Goal: Browse casually

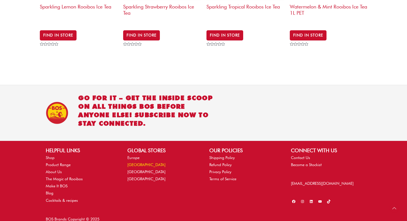
scroll to position [862, 0]
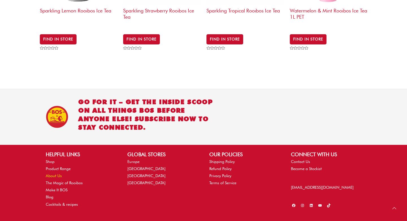
click at [54, 173] on link "About Us" at bounding box center [54, 175] width 16 height 5
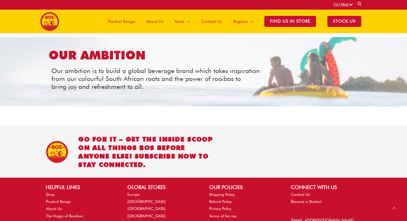
scroll to position [695, 0]
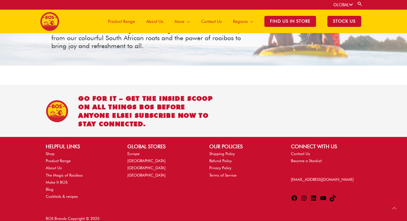
click at [153, 21] on span "About Us" at bounding box center [154, 21] width 17 height 17
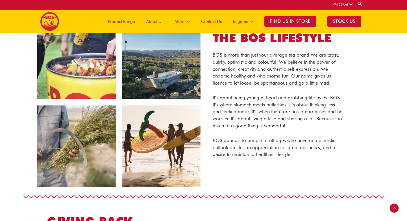
scroll to position [265, 0]
click at [121, 20] on span "Product Range" at bounding box center [121, 21] width 27 height 17
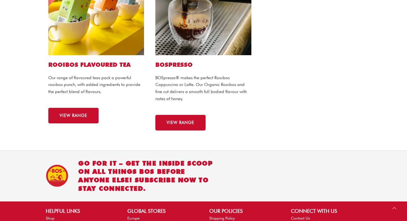
scroll to position [471, 0]
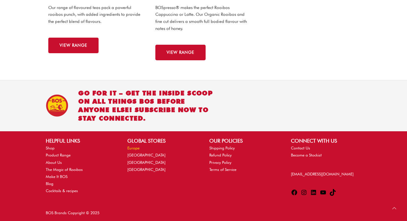
click at [132, 148] on link "Europe" at bounding box center [133, 147] width 12 height 5
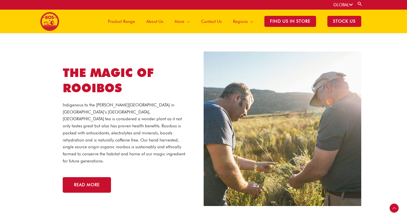
scroll to position [1017, 0]
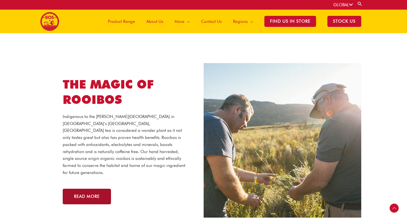
click at [85, 194] on span "read more" at bounding box center [87, 196] width 26 height 4
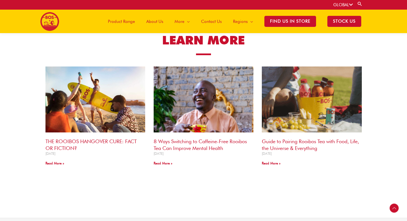
scroll to position [443, 0]
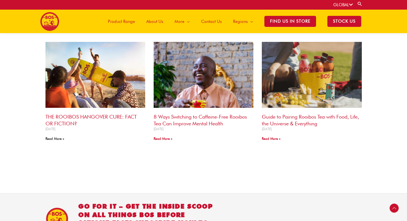
click at [57, 137] on link "Read More »" at bounding box center [54, 138] width 19 height 4
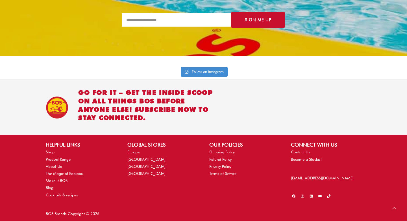
scroll to position [1225, 0]
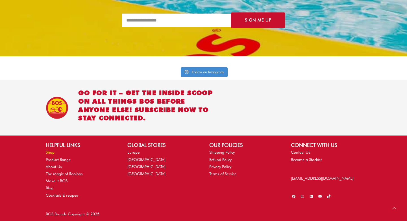
click at [49, 150] on link "Shop" at bounding box center [50, 152] width 9 height 5
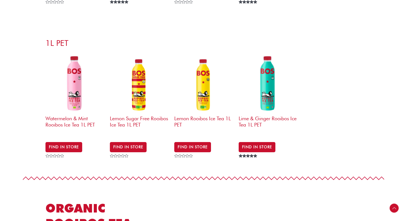
scroll to position [351, 0]
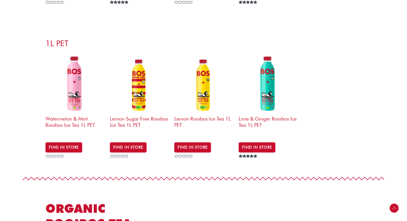
click at [81, 87] on img at bounding box center [74, 83] width 59 height 59
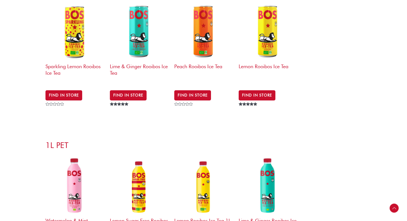
scroll to position [262, 0]
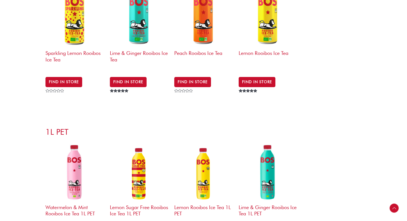
click at [140, 47] on img at bounding box center [139, 17] width 59 height 59
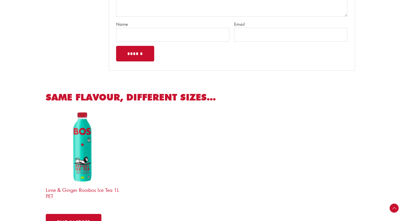
scroll to position [212, 0]
